Goal: Navigation & Orientation: Find specific page/section

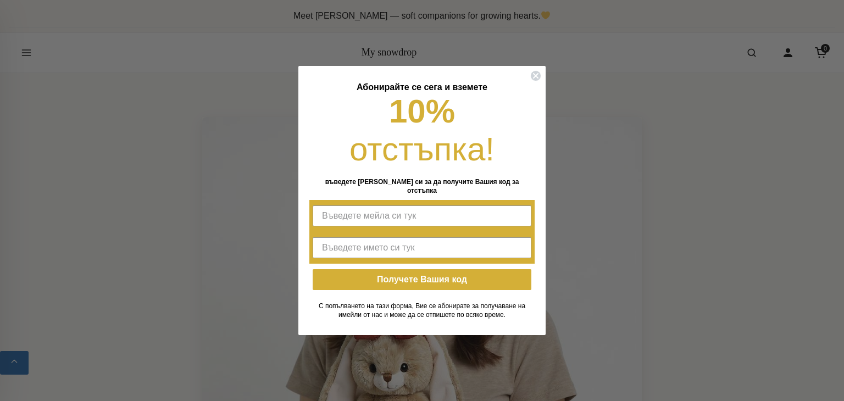
drag, startPoint x: 41, startPoint y: 53, endPoint x: 27, endPoint y: 53, distance: 13.2
click at [27, 53] on div "Close dialog [PERSON_NAME] се сега и вземете 10% отстъпка! въведете мейла си за…" at bounding box center [422, 200] width 844 height 401
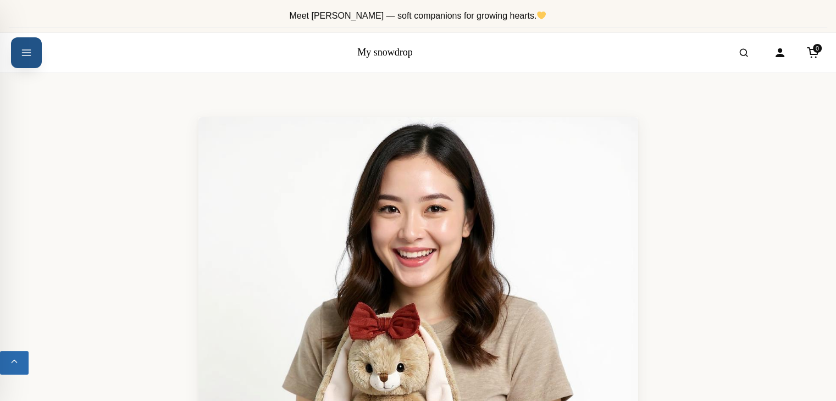
click at [26, 54] on icon "Open menu" at bounding box center [26, 53] width 11 height 20
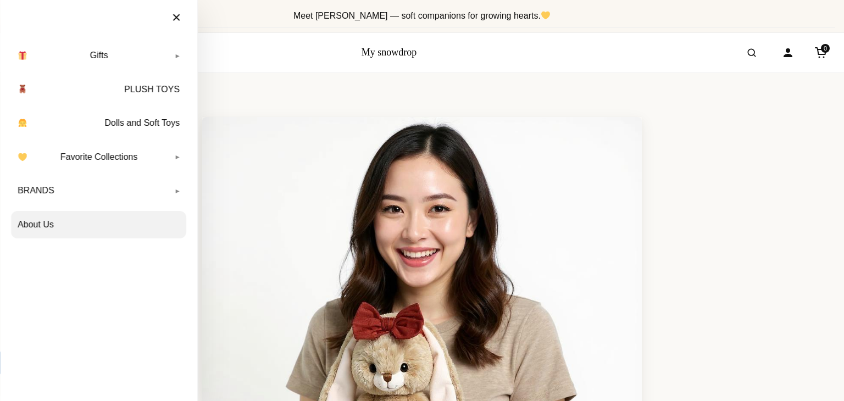
click at [55, 225] on link "About Us" at bounding box center [98, 224] width 175 height 27
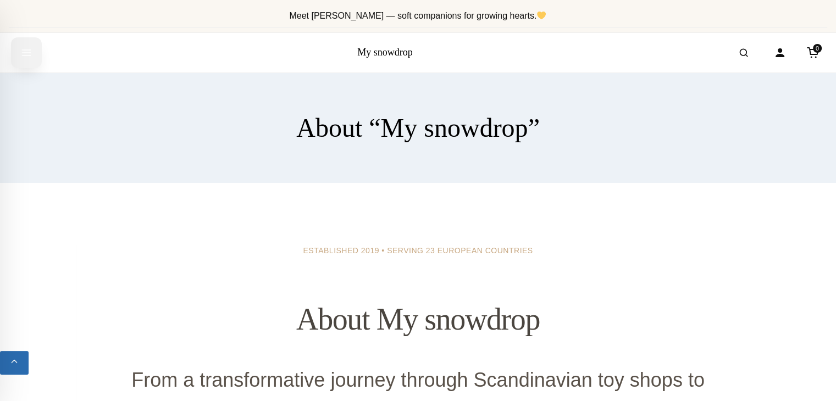
click at [27, 51] on icon "Open menu" at bounding box center [26, 53] width 11 height 20
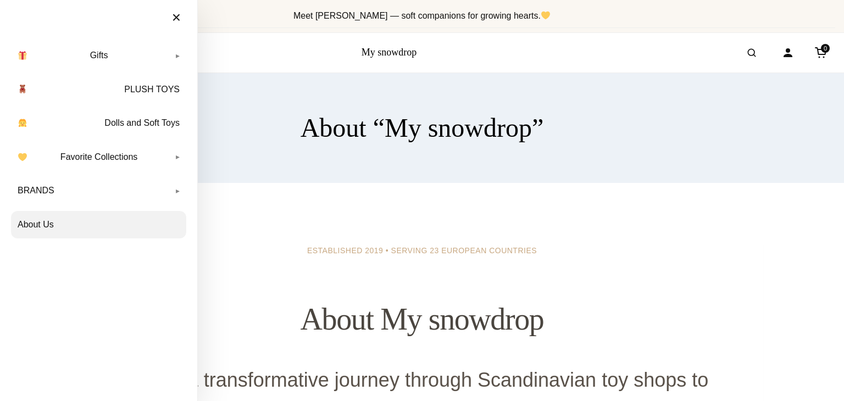
click at [86, 221] on link "About Us" at bounding box center [98, 224] width 175 height 27
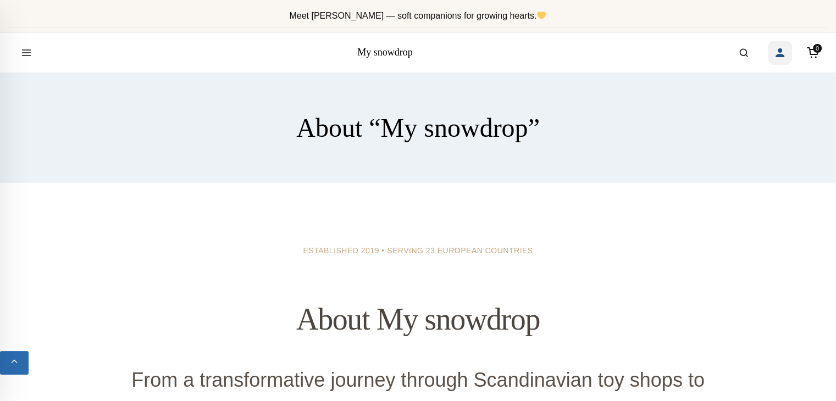
click at [779, 53] on icon "Account" at bounding box center [780, 52] width 13 height 13
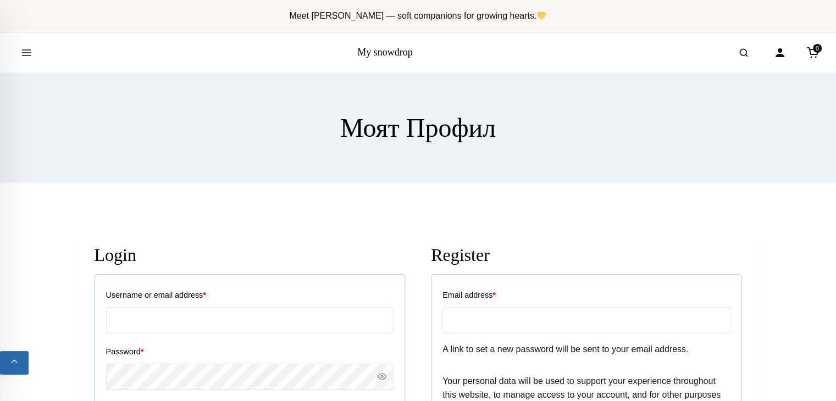
click at [382, 49] on link "My snowdrop" at bounding box center [385, 52] width 56 height 11
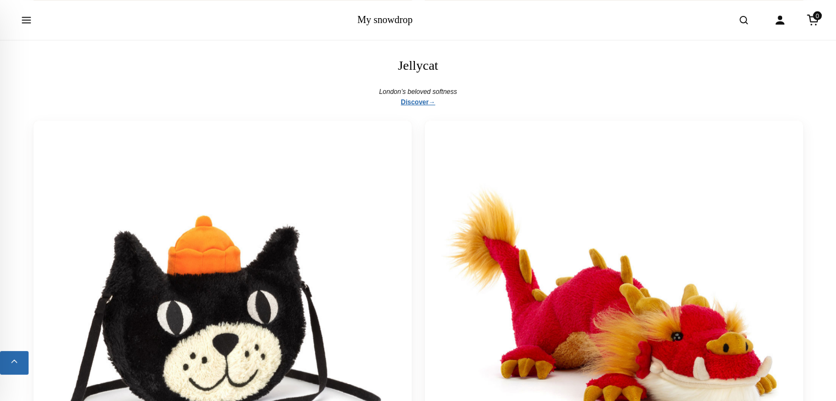
scroll to position [6927, 0]
